Goal: Information Seeking & Learning: Learn about a topic

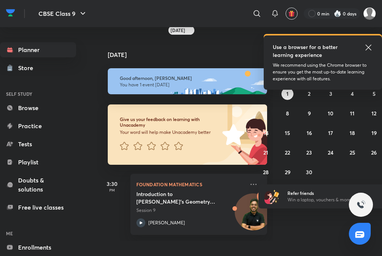
scroll to position [6, 0]
click at [368, 48] on icon at bounding box center [369, 48] width 6 height 6
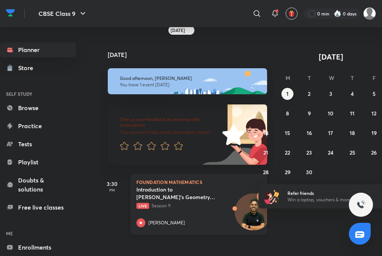
click at [140, 218] on icon at bounding box center [141, 222] width 9 height 9
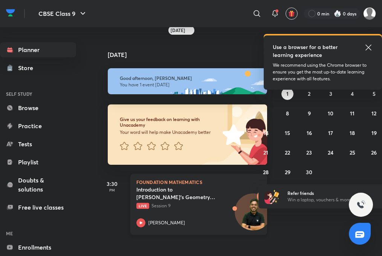
click at [141, 224] on icon at bounding box center [141, 222] width 3 height 3
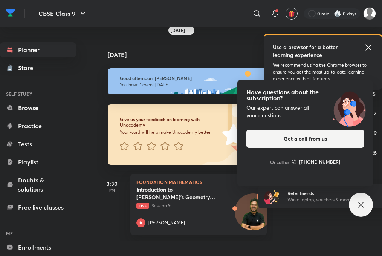
scroll to position [6, 0]
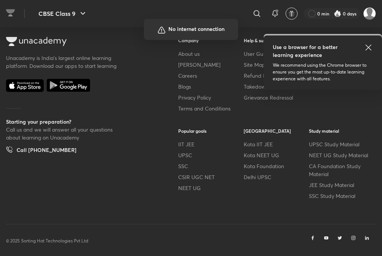
scroll to position [436, 0]
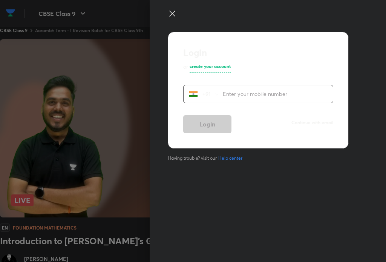
click at [176, 11] on div at bounding box center [255, 20] width 175 height 23
click at [172, 11] on icon at bounding box center [172, 13] width 9 height 9
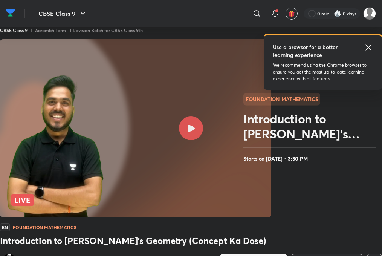
click at [184, 119] on div at bounding box center [191, 128] width 24 height 24
